Goal: Information Seeking & Learning: Learn about a topic

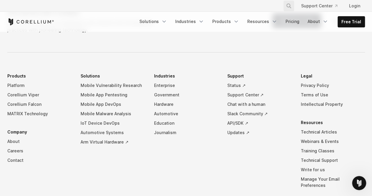
scroll to position [1010, 0]
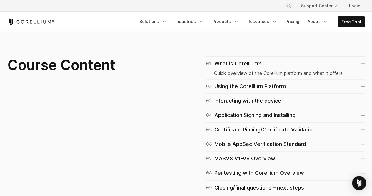
scroll to position [373, 0]
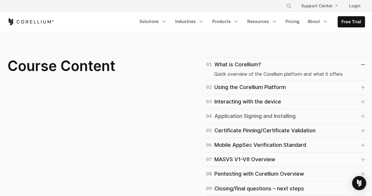
click at [360, 115] on link "04 Application Signing and Installing" at bounding box center [285, 116] width 159 height 8
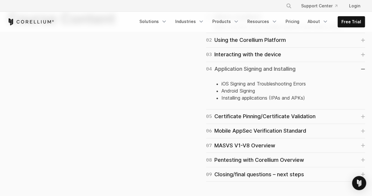
scroll to position [421, 0]
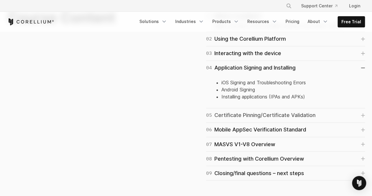
click at [362, 114] on icon at bounding box center [364, 115] width 4 height 4
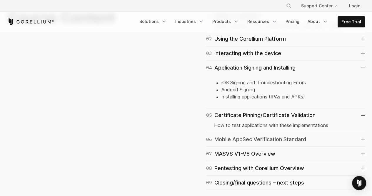
click at [364, 139] on icon at bounding box center [363, 139] width 4 height 4
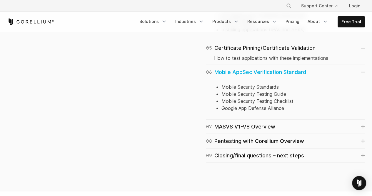
scroll to position [488, 0]
click at [254, 87] on li "Mobile Security Standards" at bounding box center [290, 86] width 136 height 7
click at [364, 124] on icon at bounding box center [363, 126] width 4 height 4
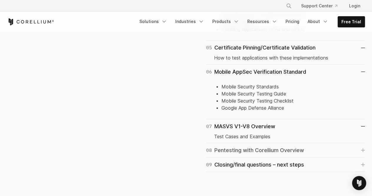
click at [365, 149] on icon at bounding box center [364, 150] width 4 height 4
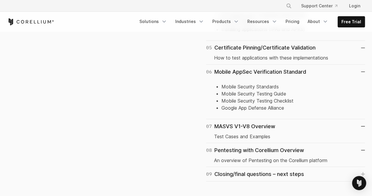
click at [294, 161] on p "An overview of Pentesting on the Corellium platform" at bounding box center [285, 159] width 143 height 7
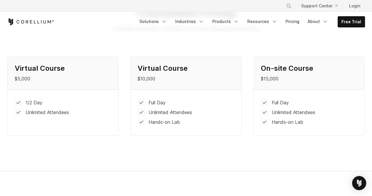
scroll to position [718, 0]
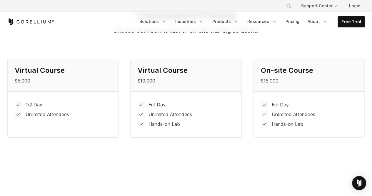
click at [55, 63] on div "Virtual Course $5,000" at bounding box center [63, 75] width 111 height 32
click at [52, 66] on h4 "Virtual Course" at bounding box center [63, 70] width 97 height 9
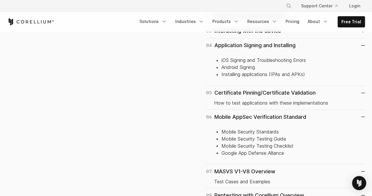
scroll to position [429, 0]
